Goal: Information Seeking & Learning: Understand process/instructions

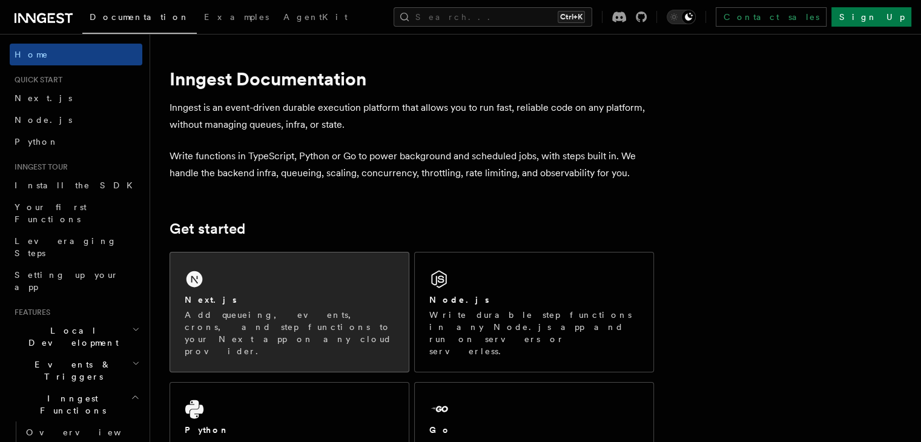
click at [322, 294] on div "Next.js" at bounding box center [289, 300] width 209 height 13
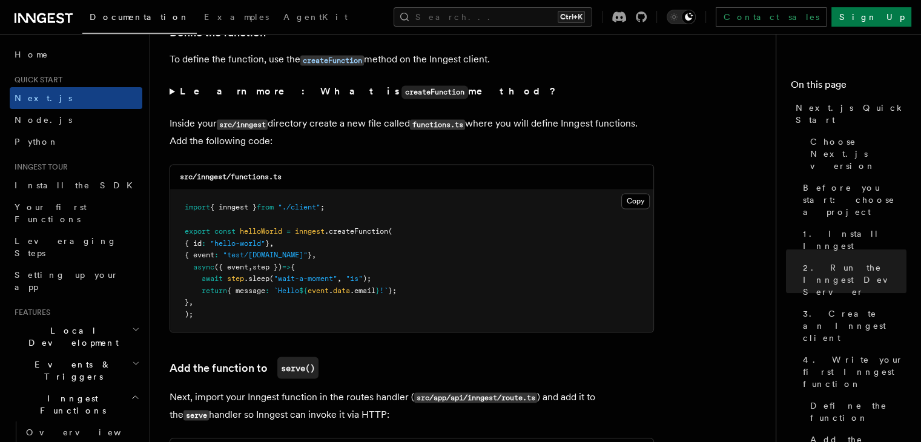
scroll to position [2160, 0]
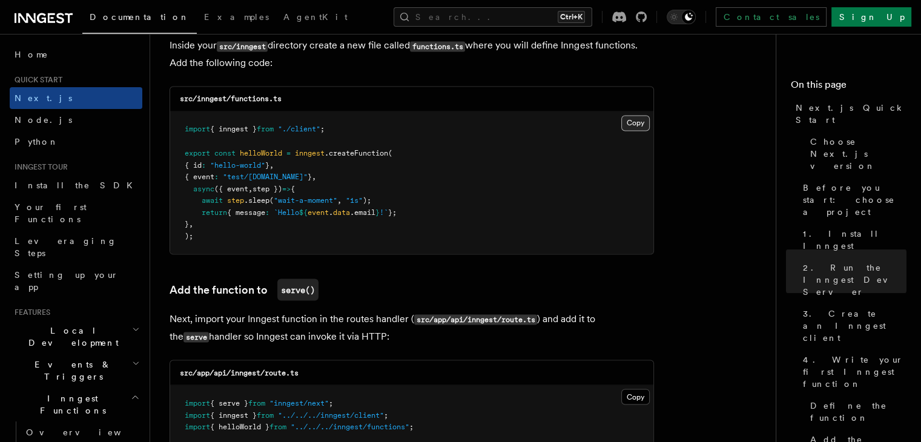
click at [631, 119] on button "Copy Copied" at bounding box center [635, 123] width 28 height 16
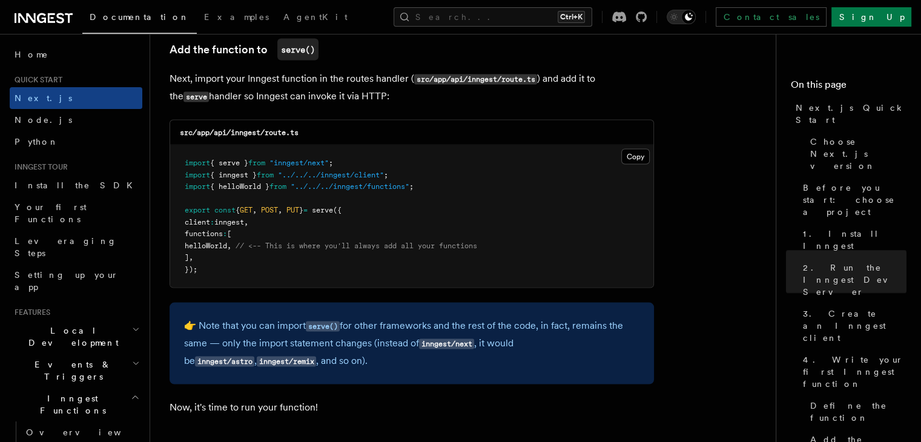
scroll to position [2402, 0]
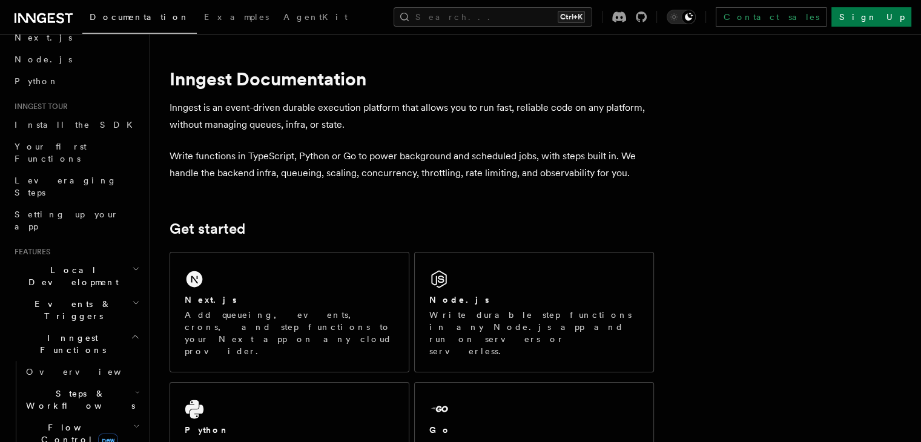
scroll to position [182, 0]
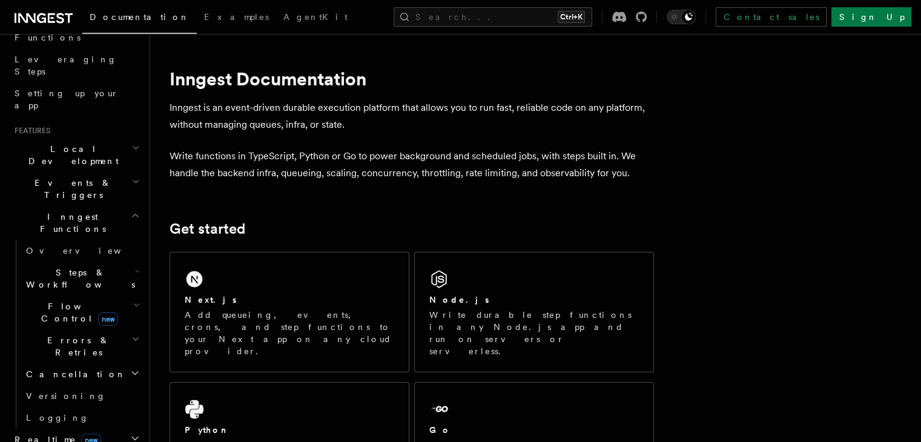
click at [86, 266] on span "Steps & Workflows" at bounding box center [78, 278] width 114 height 24
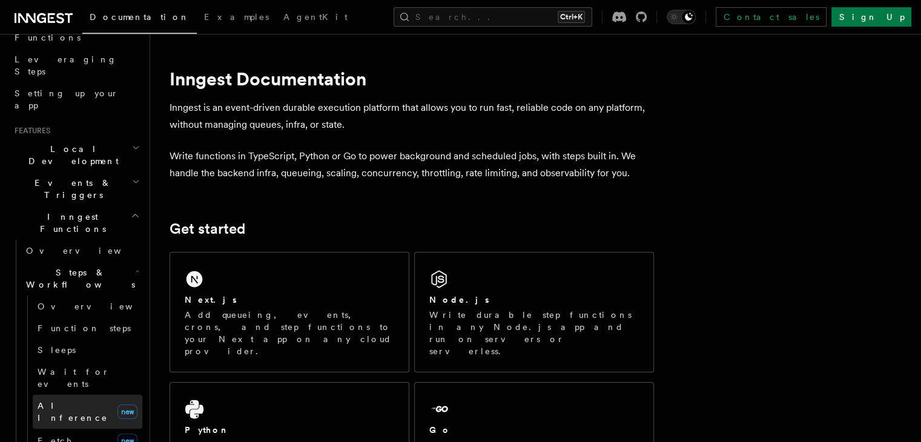
click at [84, 395] on link "AI Inference new" at bounding box center [88, 412] width 110 height 34
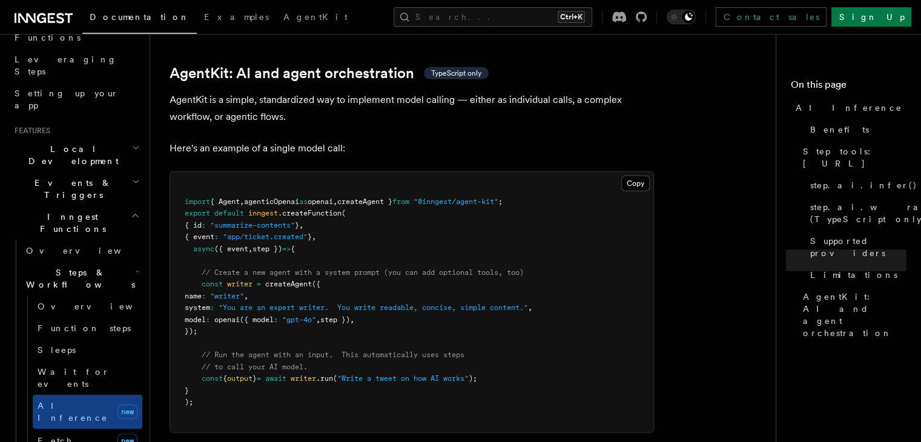
scroll to position [3548, 0]
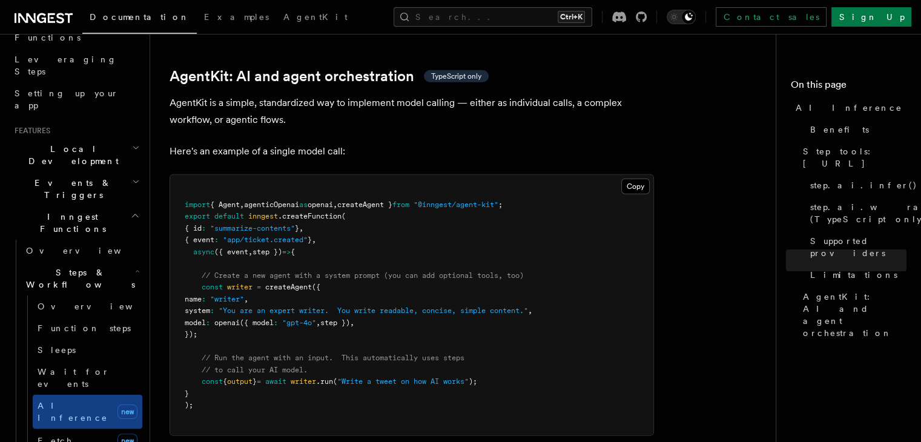
click at [307, 200] on span "as" at bounding box center [303, 204] width 8 height 8
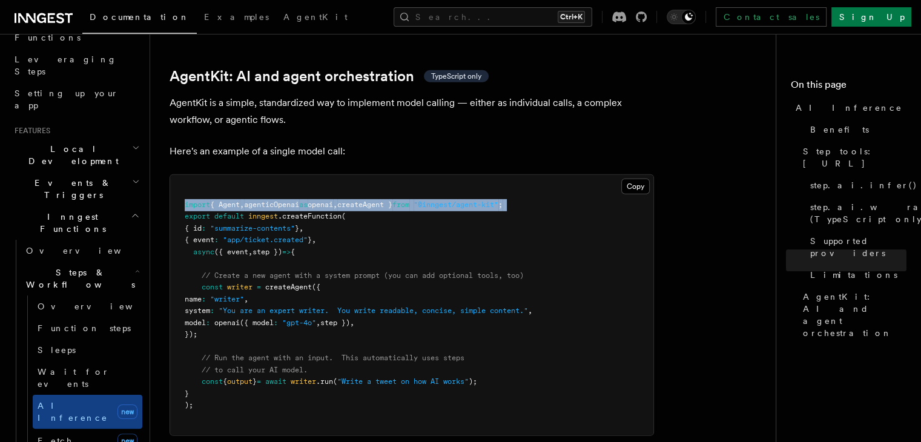
click at [307, 200] on span "as" at bounding box center [303, 204] width 8 height 8
copy code "import { Agent , agenticOpenai as openai , createAgent } from "@inngest/agent-k…"
drag, startPoint x: 198, startPoint y: 232, endPoint x: 224, endPoint y: 277, distance: 51.3
click at [224, 277] on pre "import { Agent , agenticOpenai as openai , createAgent } from "@inngest/agent-k…" at bounding box center [411, 305] width 483 height 260
copy code "const writer = createAgent ({ name : "writer" , system : "You are an expert wri…"
